Goal: Task Accomplishment & Management: Complete application form

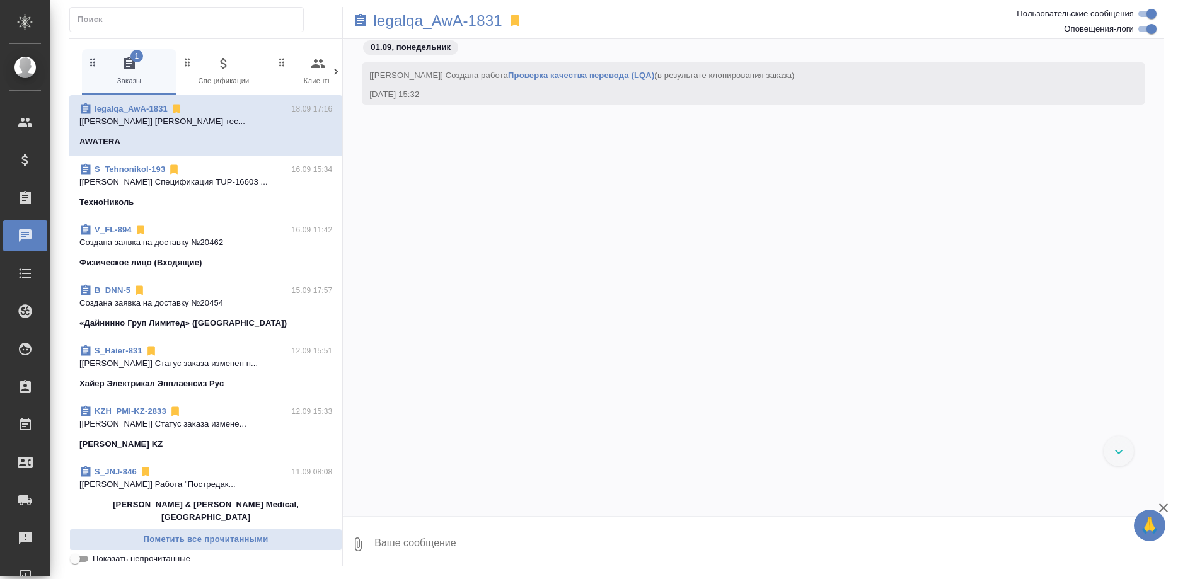
scroll to position [8021, 0]
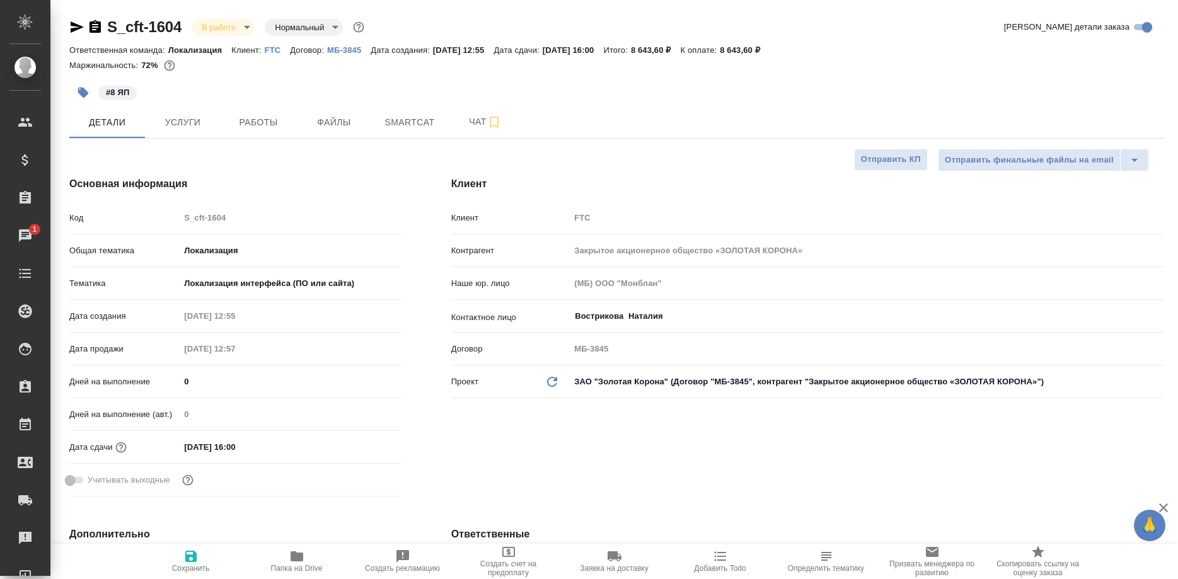
select select "RU"
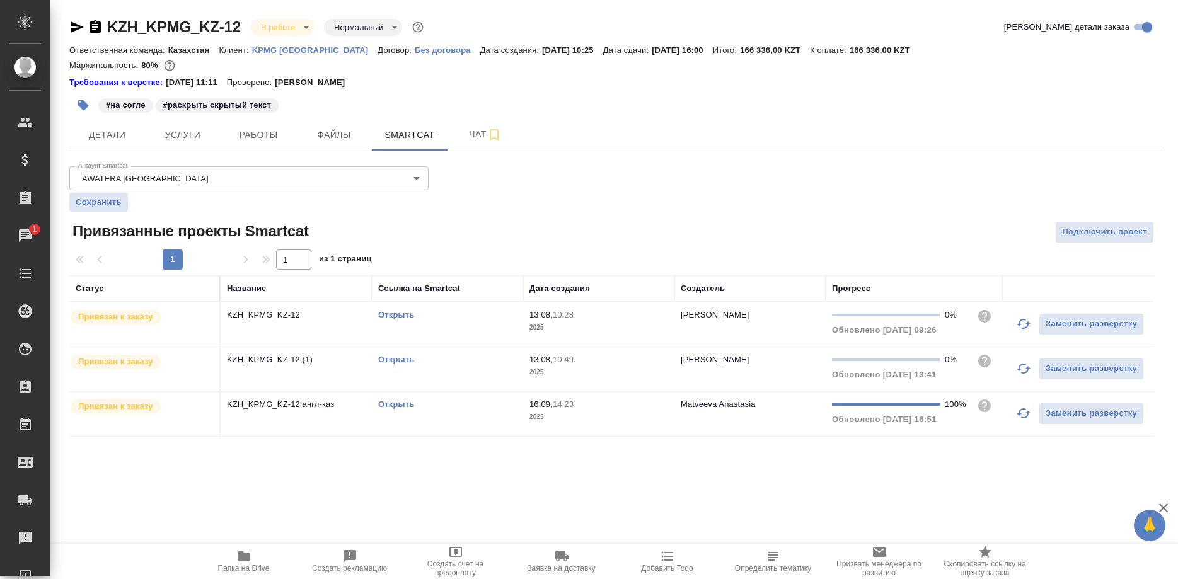
click at [396, 400] on div "Открыть" at bounding box center [447, 404] width 139 height 13
click at [393, 405] on link "Открыть" at bounding box center [396, 404] width 36 height 9
click at [398, 407] on link "Открыть" at bounding box center [396, 404] width 36 height 9
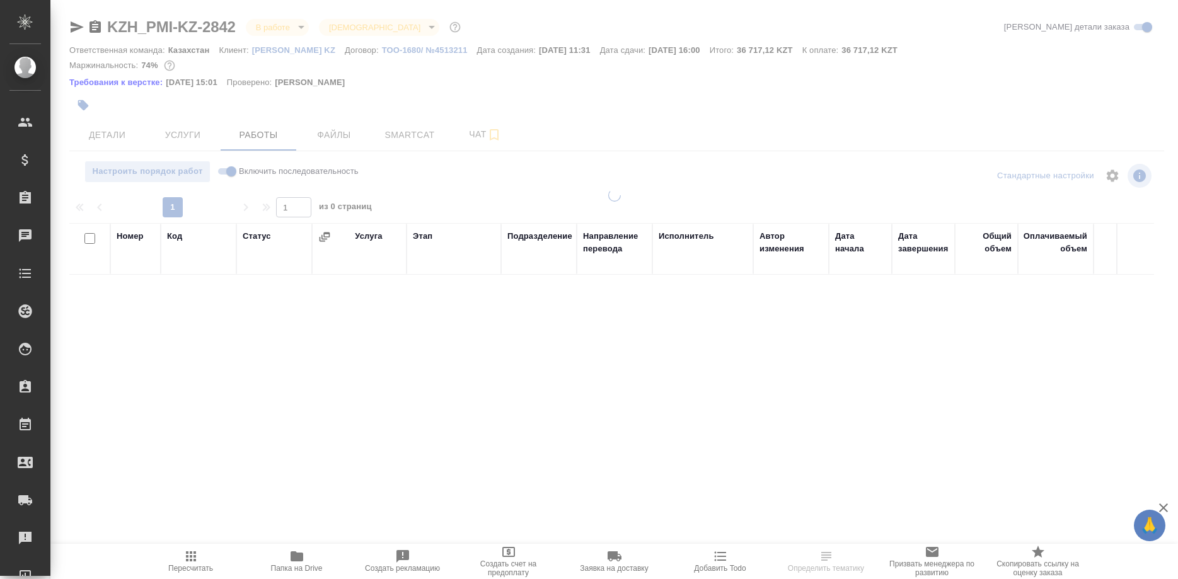
click at [406, 133] on div at bounding box center [614, 269] width 1128 height 539
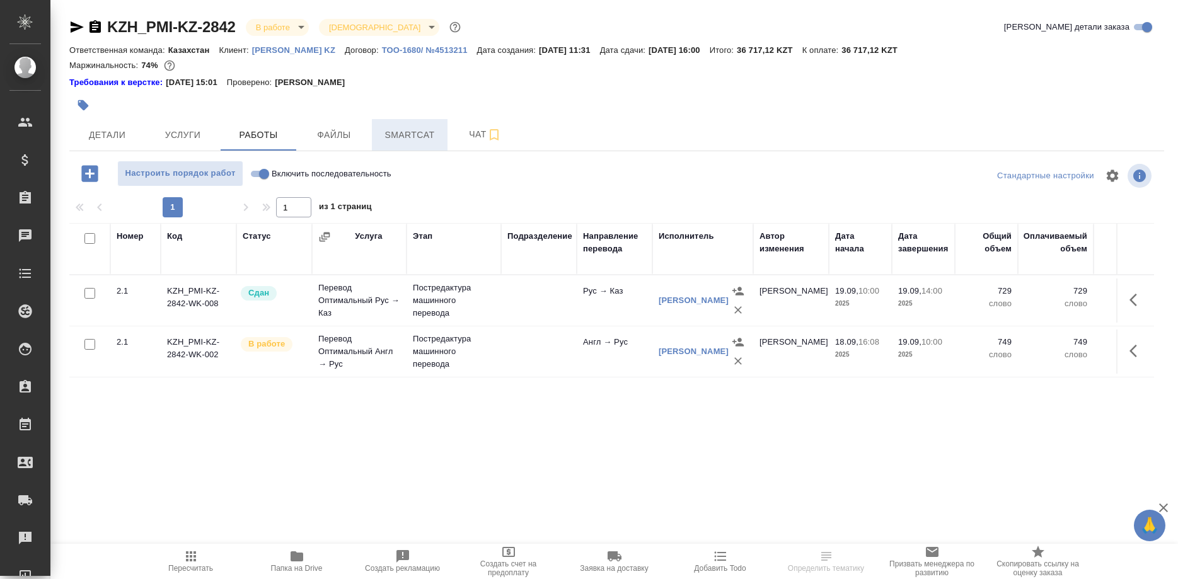
click at [423, 133] on span "Smartcat" at bounding box center [409, 135] width 61 height 16
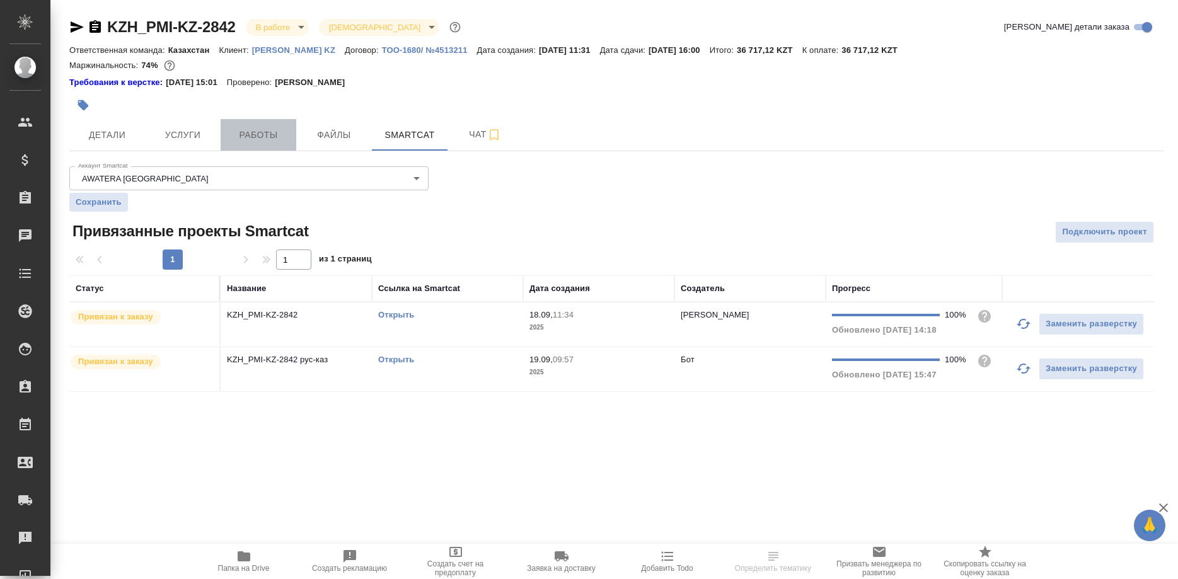
click at [242, 142] on span "Работы" at bounding box center [258, 135] width 61 height 16
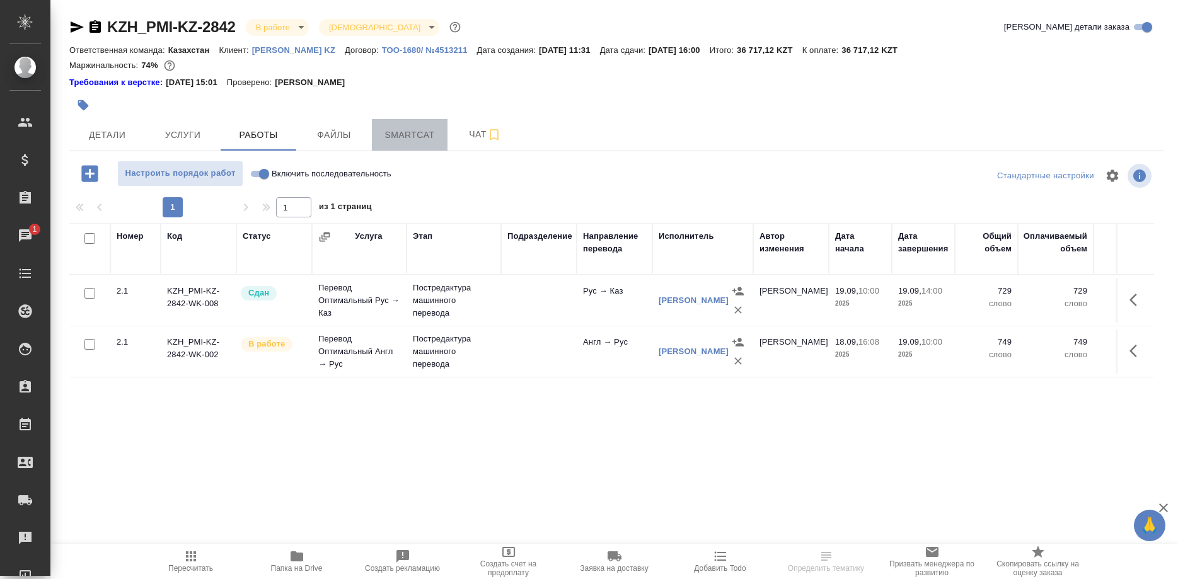
click at [393, 137] on span "Smartcat" at bounding box center [409, 135] width 61 height 16
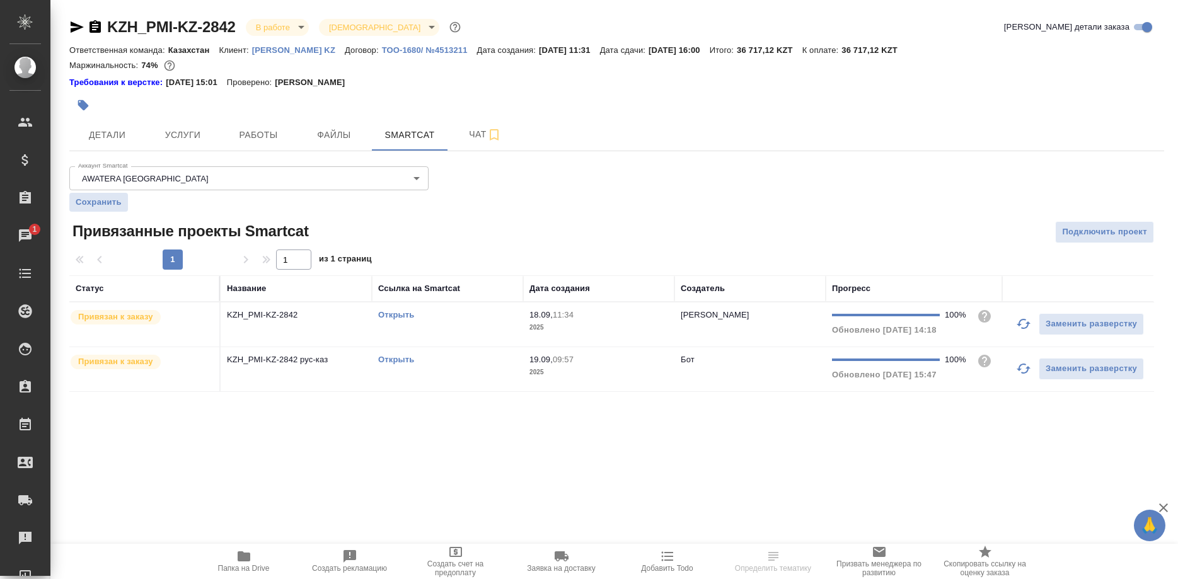
click at [402, 357] on link "Открыть" at bounding box center [396, 359] width 36 height 9
click at [113, 142] on span "Детали" at bounding box center [107, 135] width 61 height 16
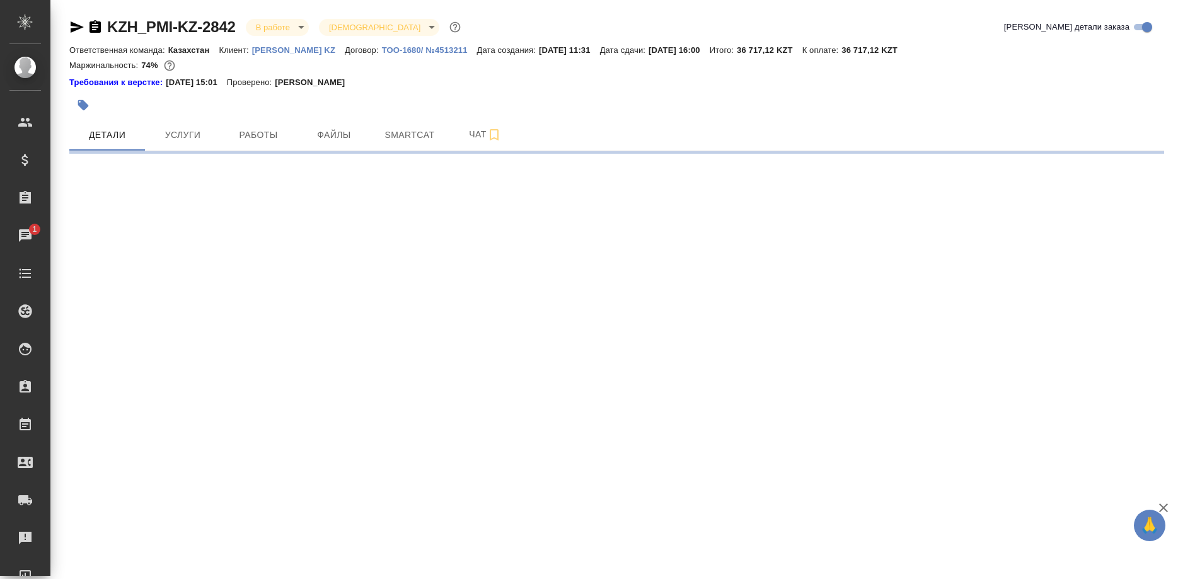
select select "RU"
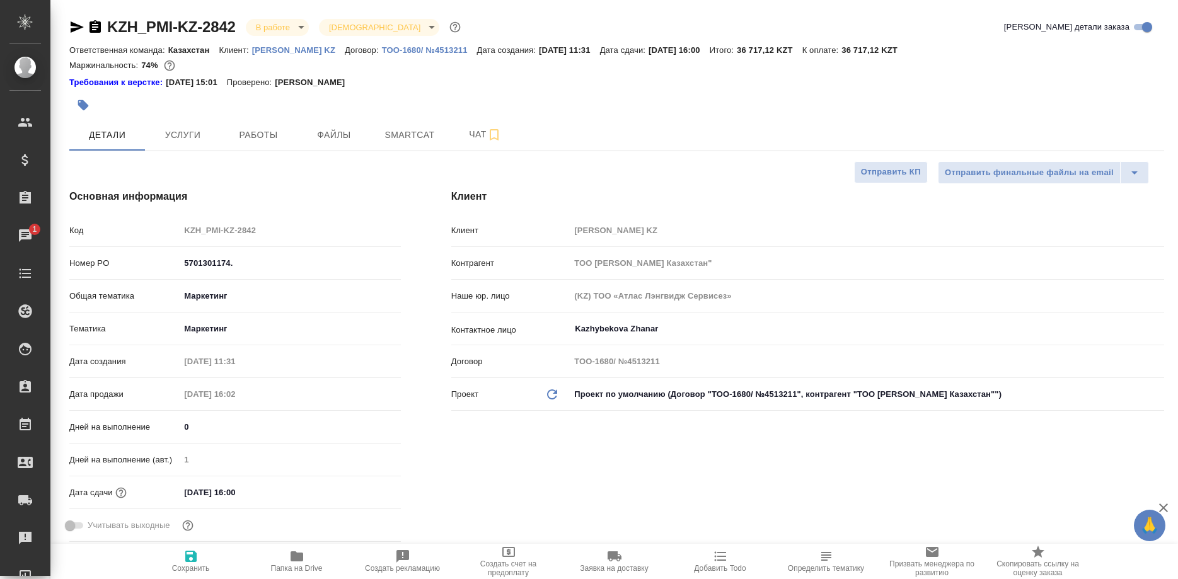
type textarea "x"
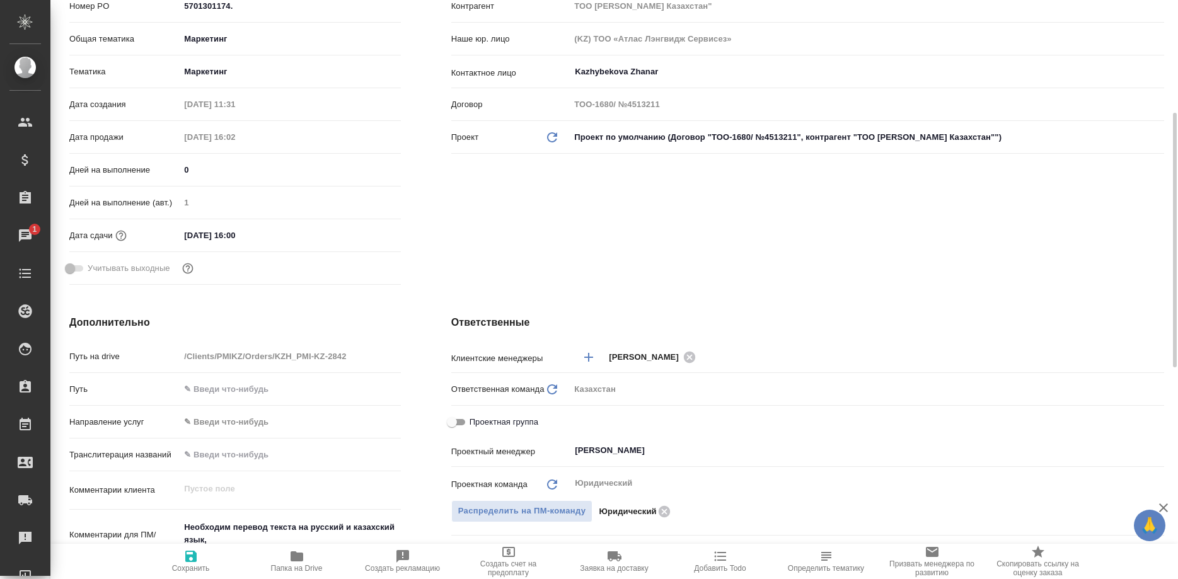
scroll to position [514, 0]
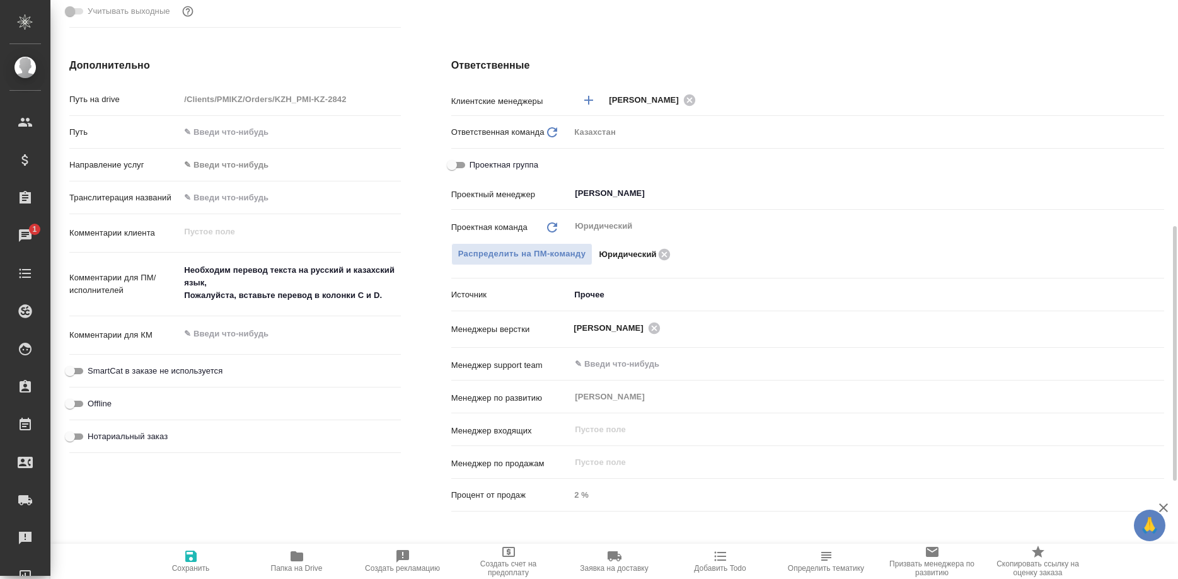
type textarea "x"
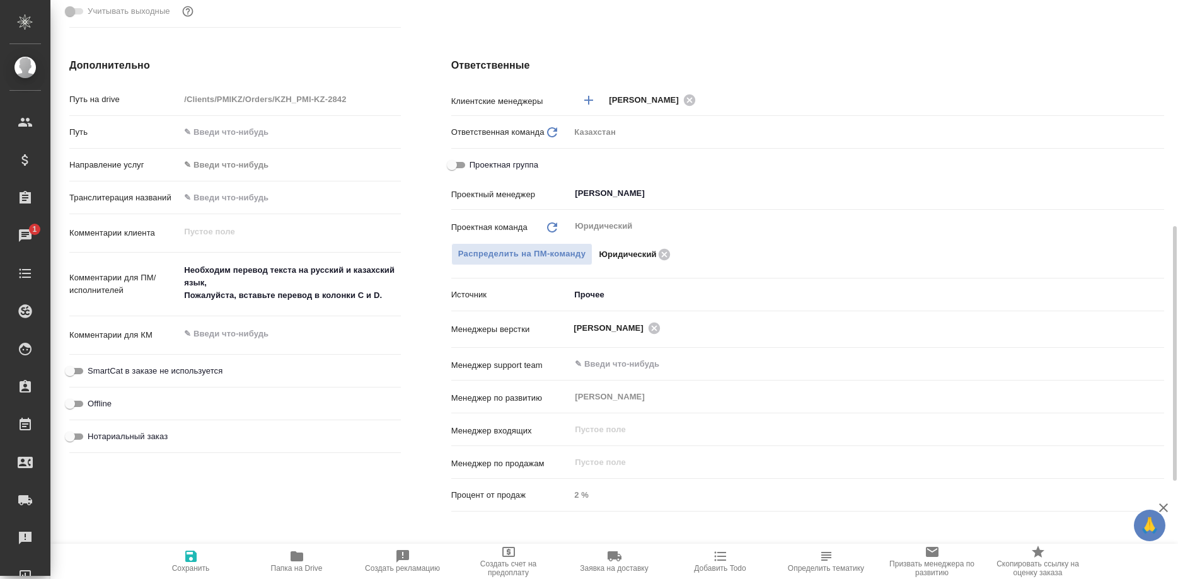
type textarea "x"
click at [294, 550] on icon "button" at bounding box center [296, 556] width 15 height 15
type textarea "x"
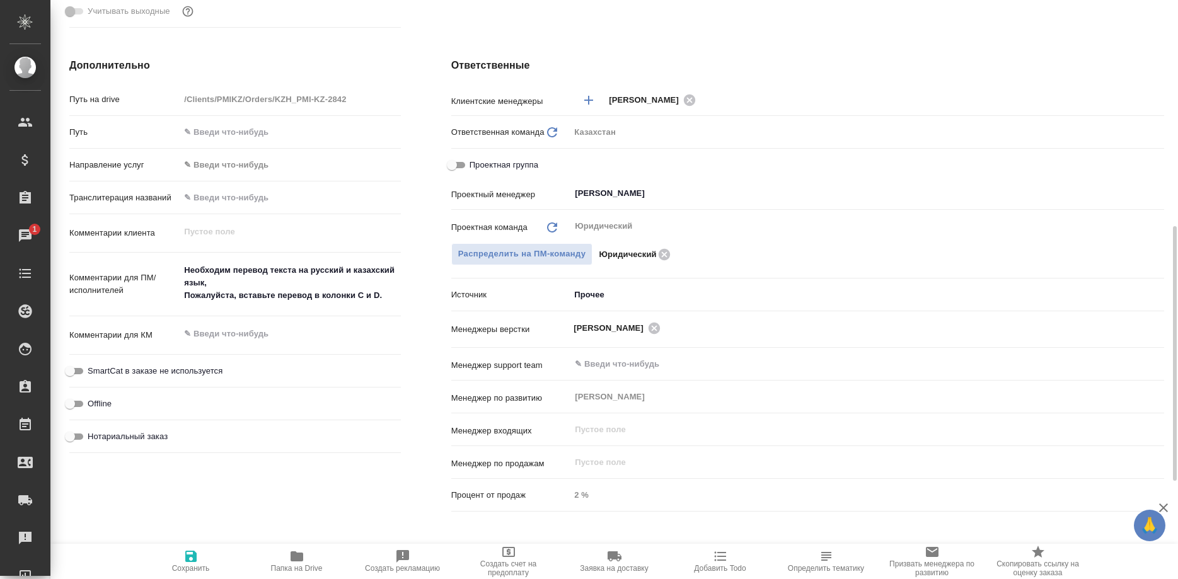
type textarea "x"
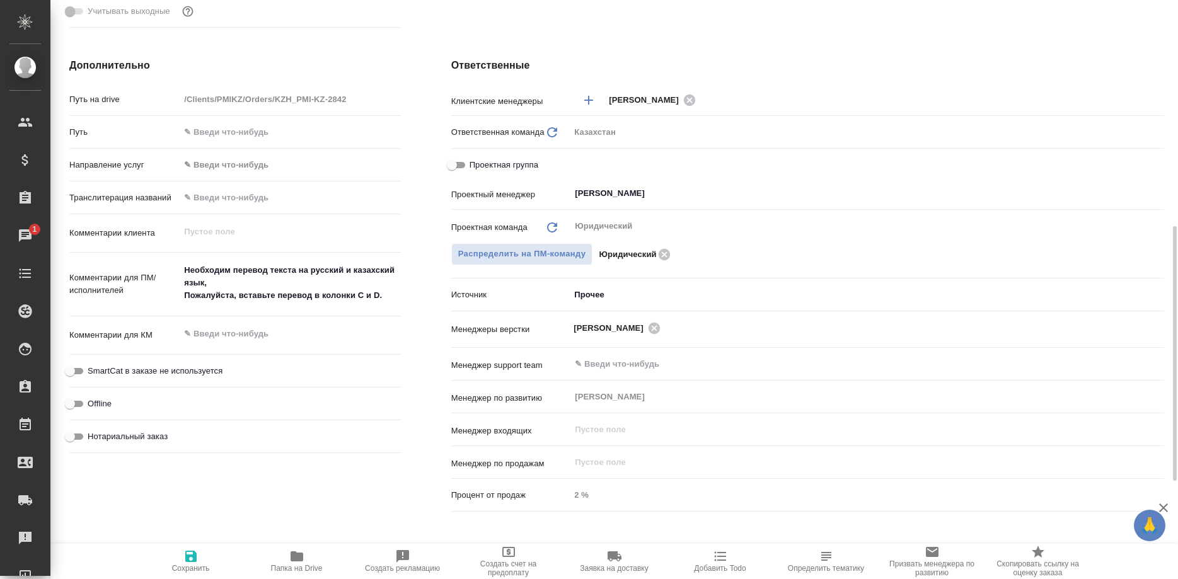
type textarea "x"
